Goal: Information Seeking & Learning: Compare options

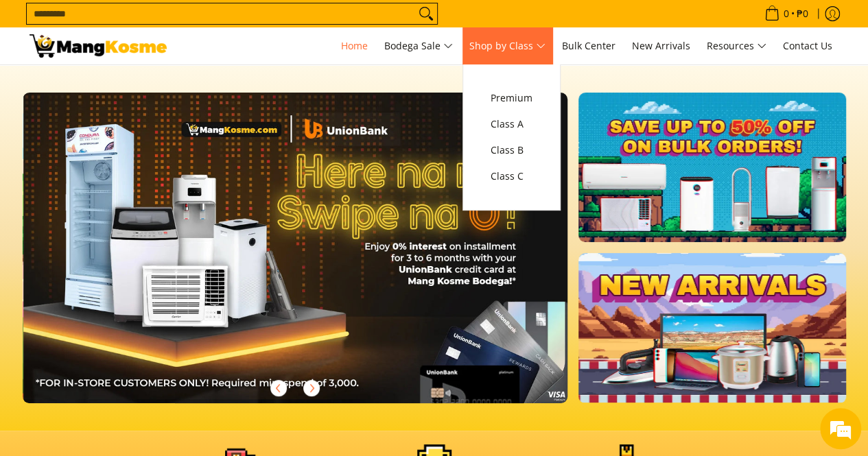
scroll to position [0, 546]
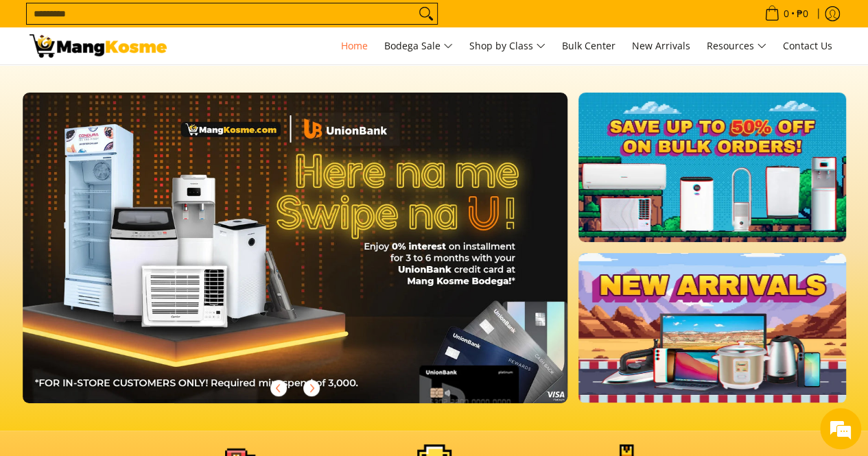
click at [335, 19] on input "Search..." at bounding box center [221, 13] width 388 height 21
type input "**"
click at [415, 3] on button "Search" at bounding box center [426, 13] width 22 height 21
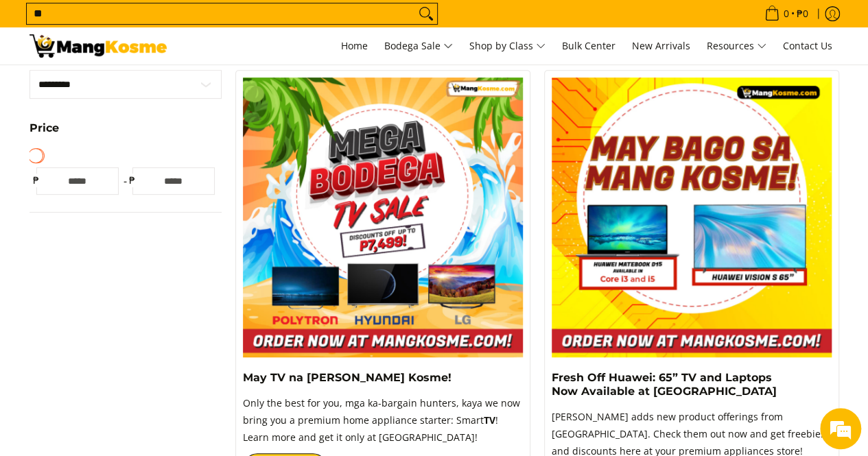
scroll to position [343, 0]
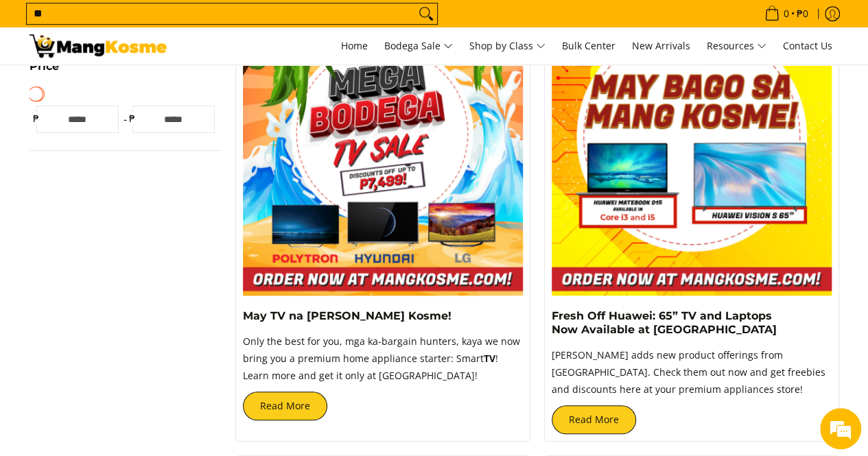
click at [460, 209] on img at bounding box center [383, 156] width 280 height 280
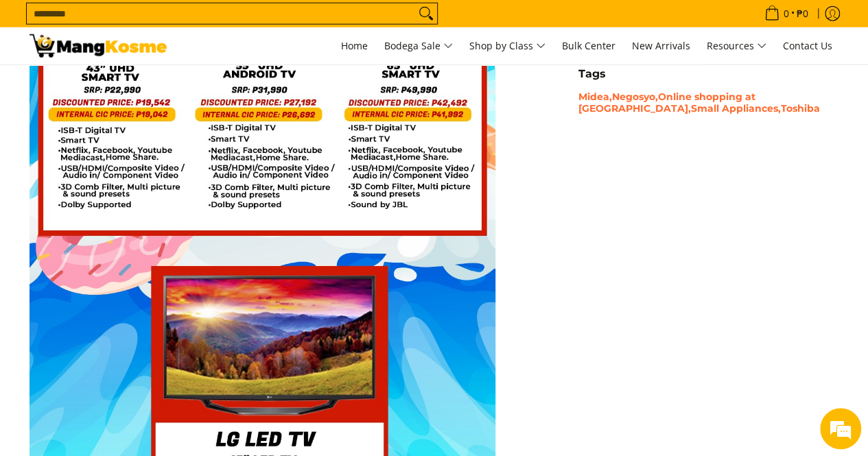
scroll to position [1647, 0]
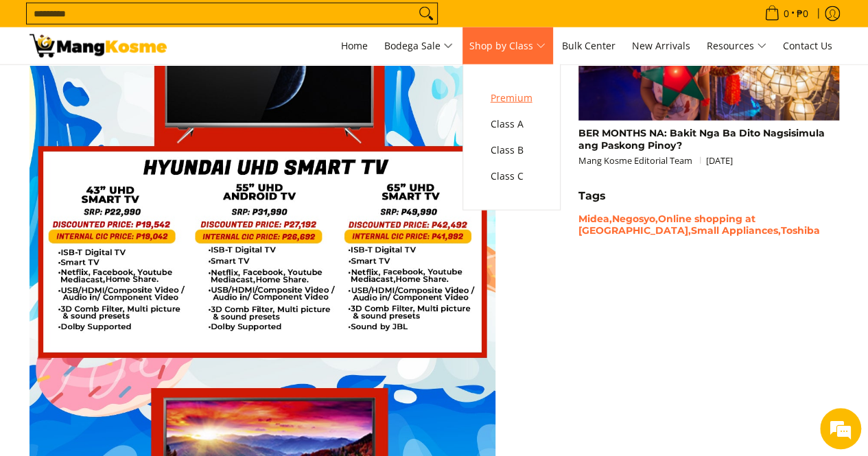
click at [520, 91] on span "Premium" at bounding box center [512, 98] width 42 height 17
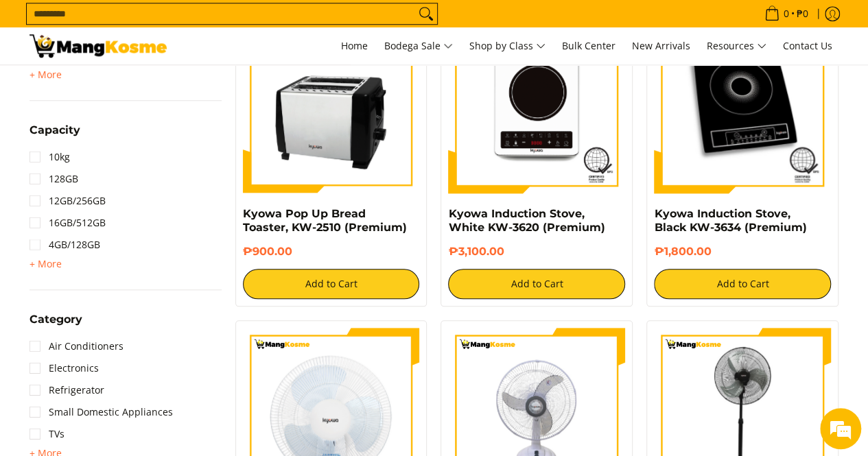
scroll to position [755, 0]
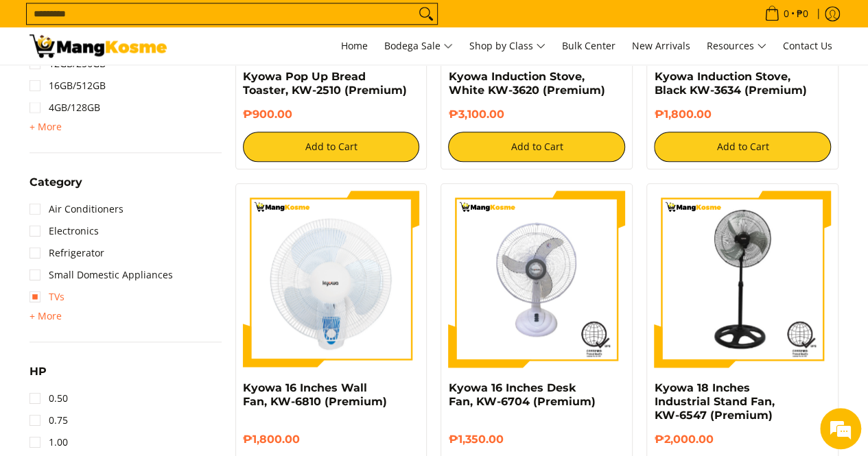
click at [51, 294] on link "TVs" at bounding box center [47, 297] width 35 height 22
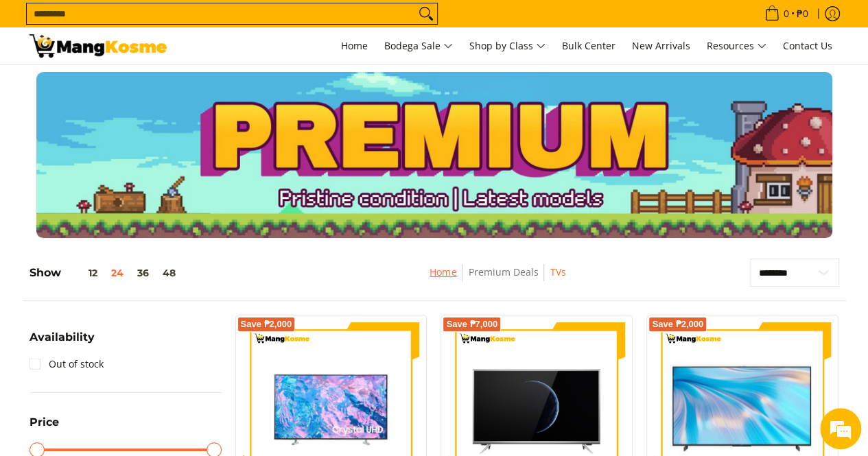
click at [447, 272] on link "Home" at bounding box center [443, 272] width 27 height 13
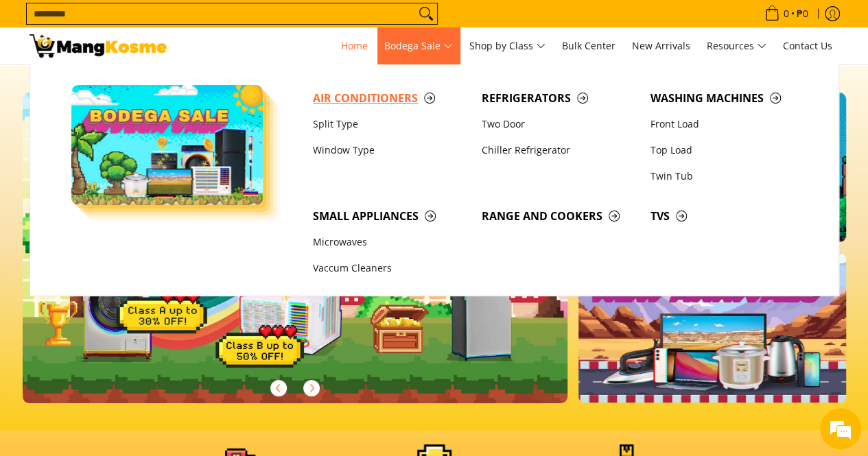
click at [354, 98] on span "Air Conditioners" at bounding box center [390, 98] width 155 height 17
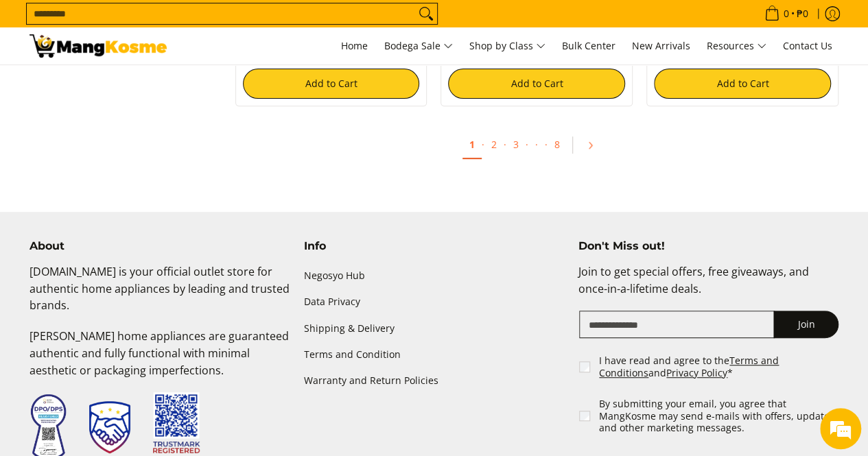
scroll to position [2745, 0]
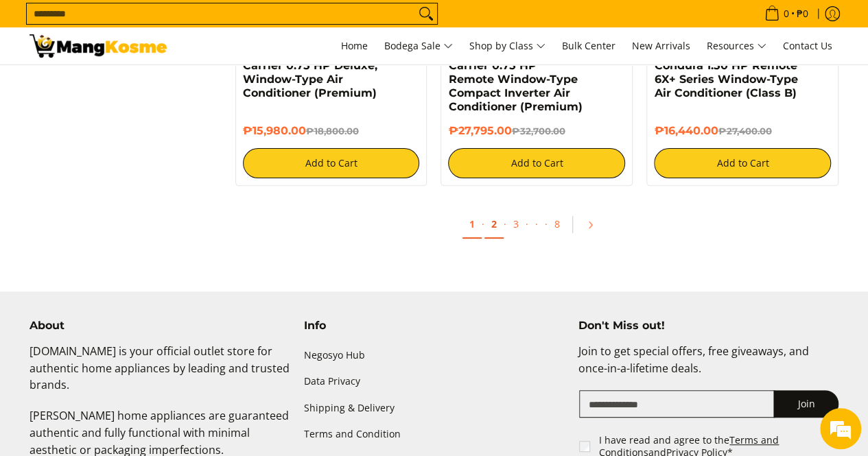
click at [496, 235] on link "2" at bounding box center [493, 225] width 19 height 28
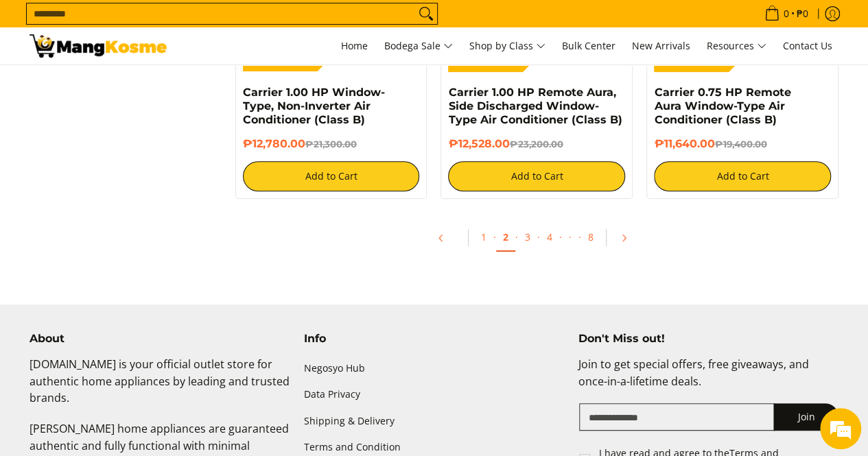
scroll to position [2745, 0]
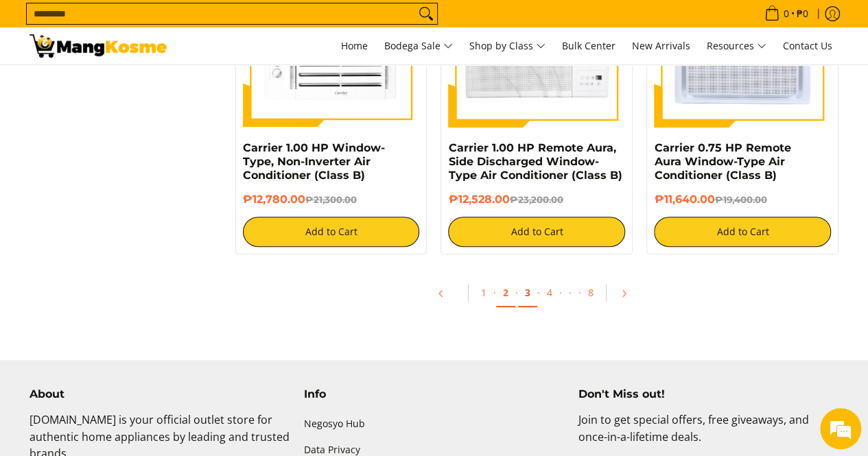
click at [526, 297] on link "3" at bounding box center [527, 293] width 19 height 28
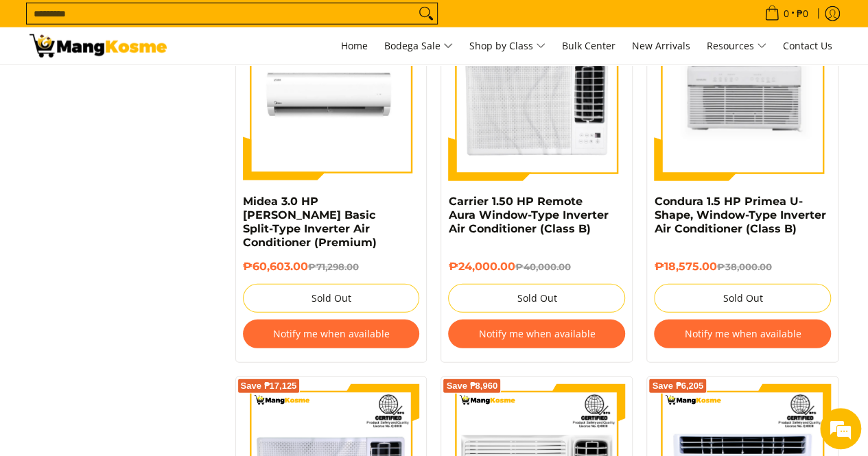
scroll to position [1373, 0]
